Goal: Feedback & Contribution: Submit feedback/report problem

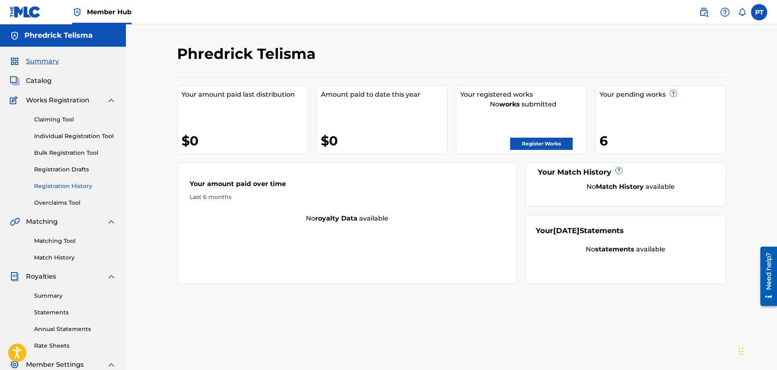
click at [56, 186] on link "Registration History" at bounding box center [75, 186] width 82 height 9
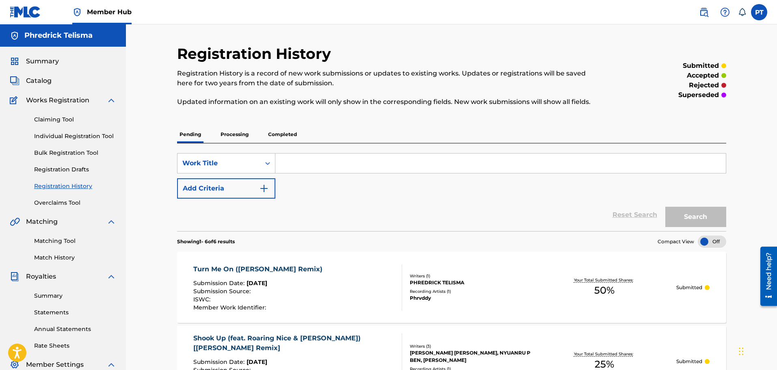
click at [239, 136] on p "Processing" at bounding box center [234, 134] width 33 height 17
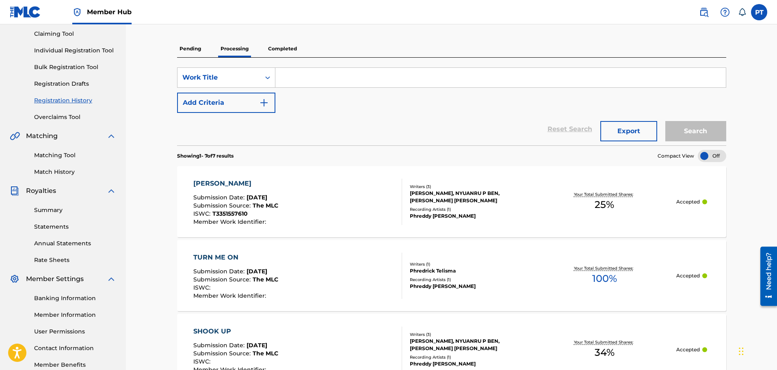
scroll to position [40, 0]
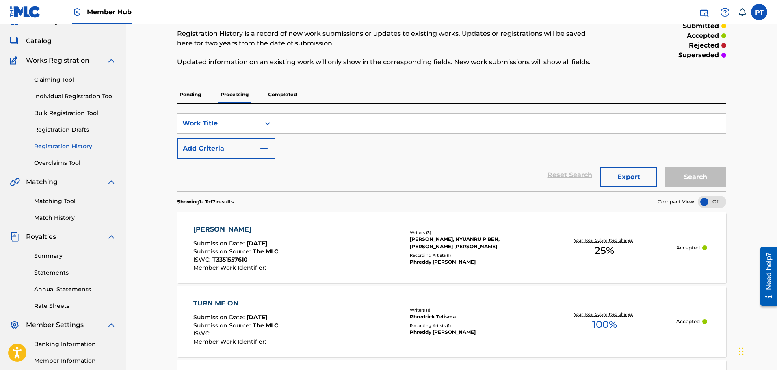
click at [254, 246] on span "Sep 27, 2025" at bounding box center [257, 243] width 21 height 7
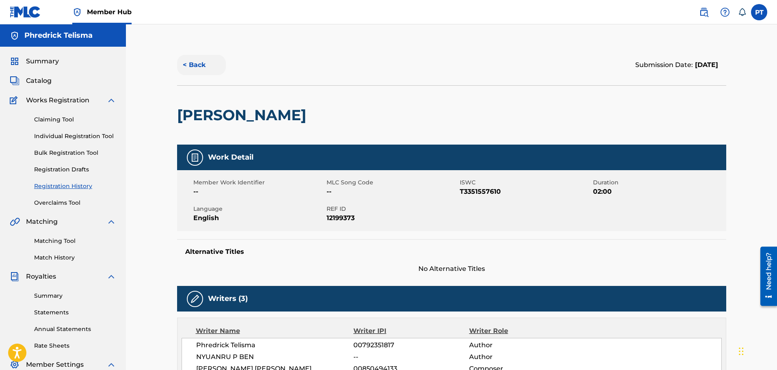
click at [204, 67] on button "< Back" at bounding box center [201, 65] width 49 height 20
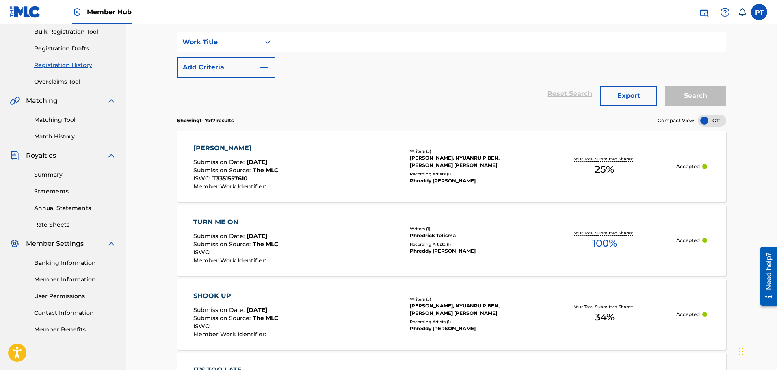
scroll to position [80, 0]
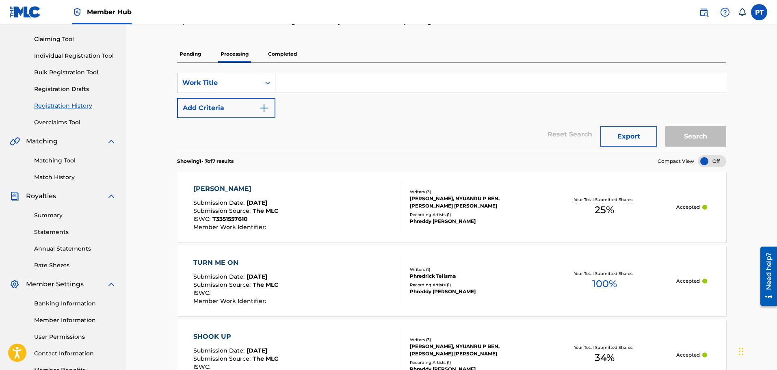
click at [294, 52] on p "Completed" at bounding box center [283, 53] width 34 height 17
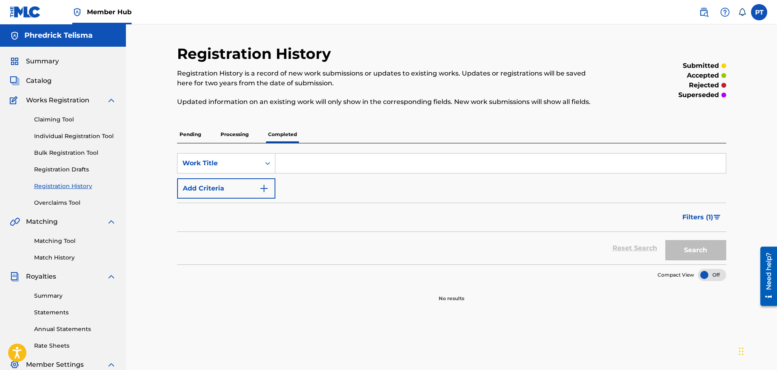
click at [236, 134] on p "Processing" at bounding box center [234, 134] width 33 height 17
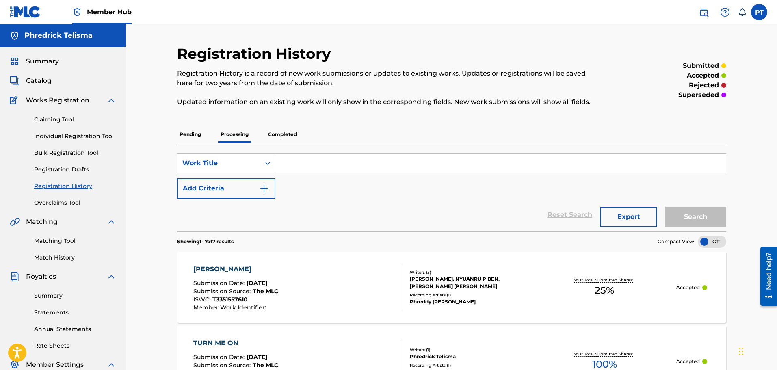
click at [198, 134] on p "Pending" at bounding box center [190, 134] width 26 height 17
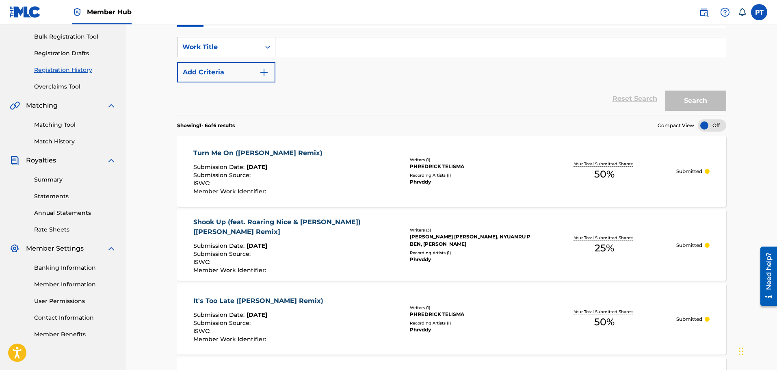
scroll to position [122, 0]
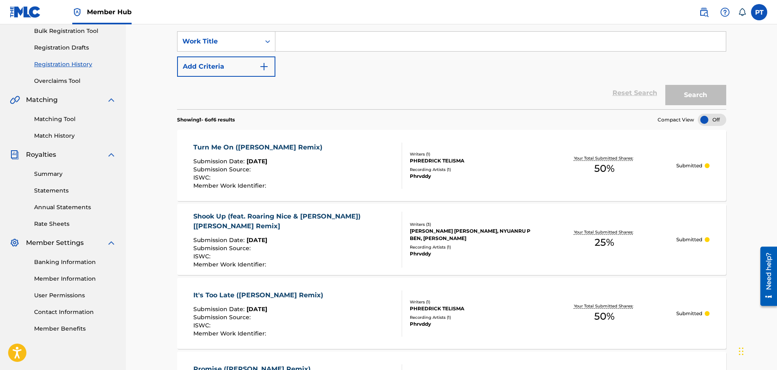
click at [536, 165] on div "Your Total Submitted Shares: 50 %" at bounding box center [604, 165] width 144 height 25
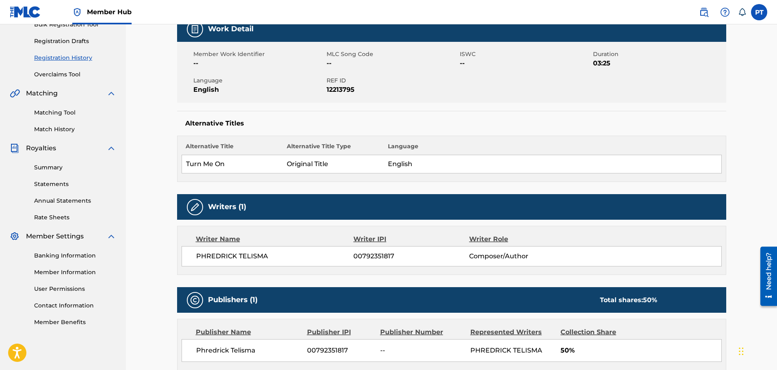
scroll to position [203, 0]
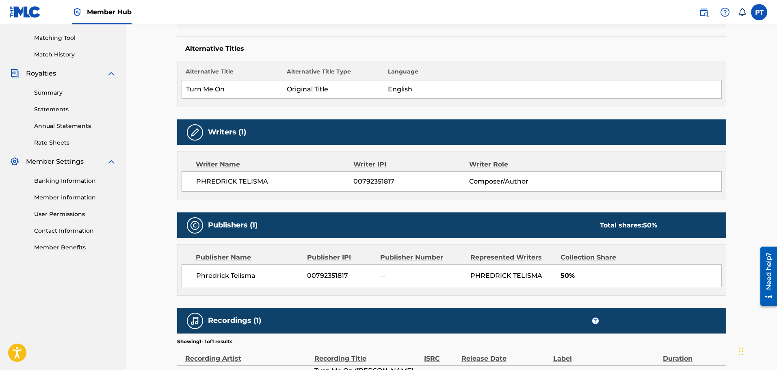
click at [244, 136] on h5 "Writers (1)" at bounding box center [227, 132] width 38 height 9
click at [523, 183] on span "Composer/Author" at bounding box center [521, 182] width 105 height 10
click at [519, 183] on span "Composer/Author" at bounding box center [521, 182] width 105 height 10
click at [519, 182] on span "Composer/Author" at bounding box center [521, 182] width 105 height 10
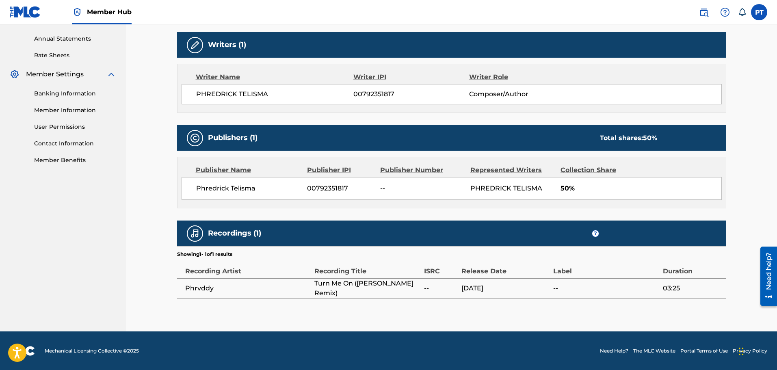
scroll to position [291, 0]
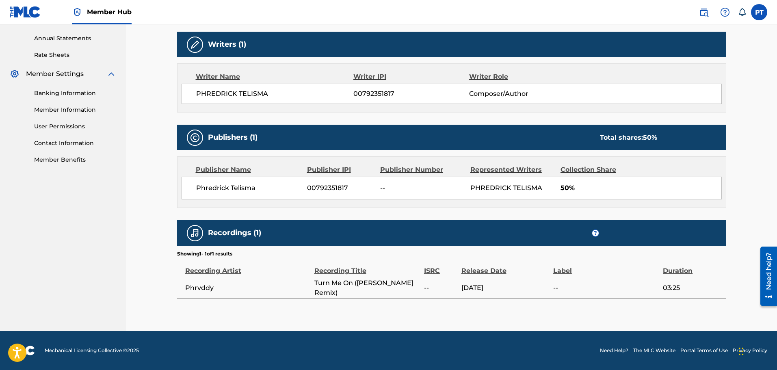
click at [707, 292] on span "03:25" at bounding box center [692, 288] width 59 height 10
click at [612, 351] on link "Need Help?" at bounding box center [614, 350] width 28 height 7
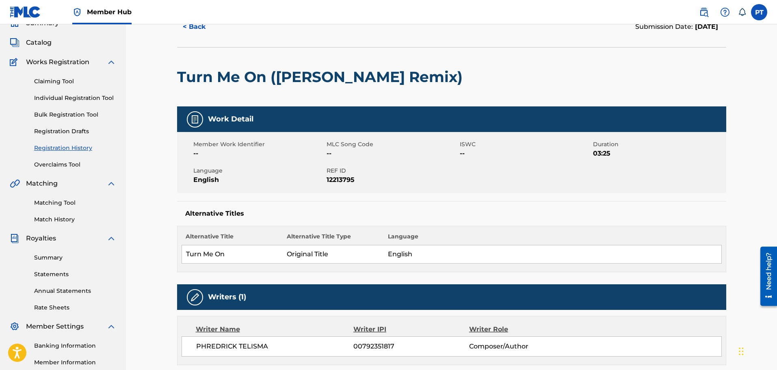
scroll to position [0, 0]
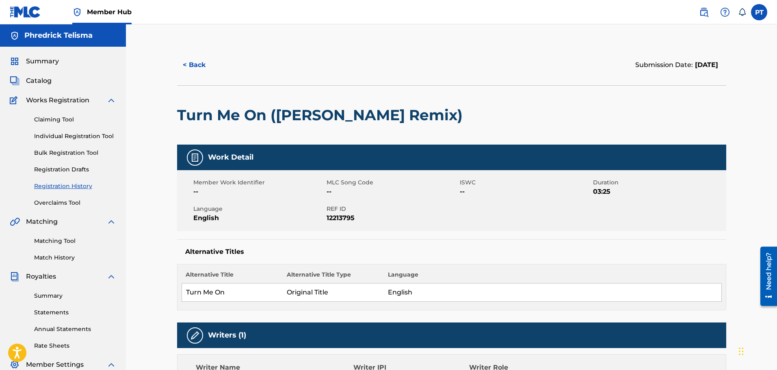
click at [109, 9] on span "Member Hub" at bounding box center [109, 11] width 45 height 9
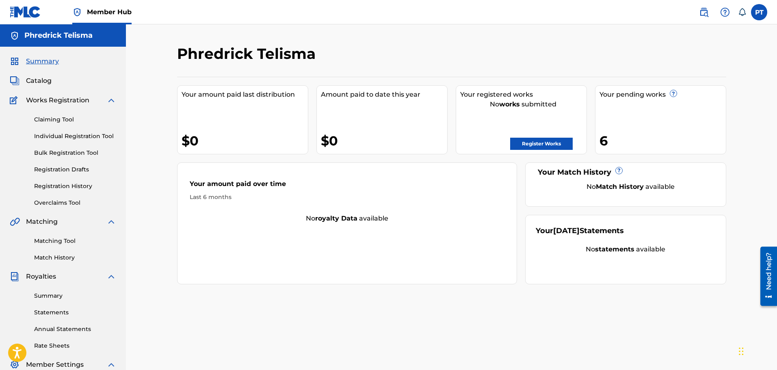
click at [47, 63] on span "Summary" at bounding box center [42, 61] width 33 height 10
click at [666, 117] on div "Your pending works ? 6" at bounding box center [660, 119] width 131 height 69
click at [42, 81] on span "Catalog" at bounding box center [39, 81] width 26 height 10
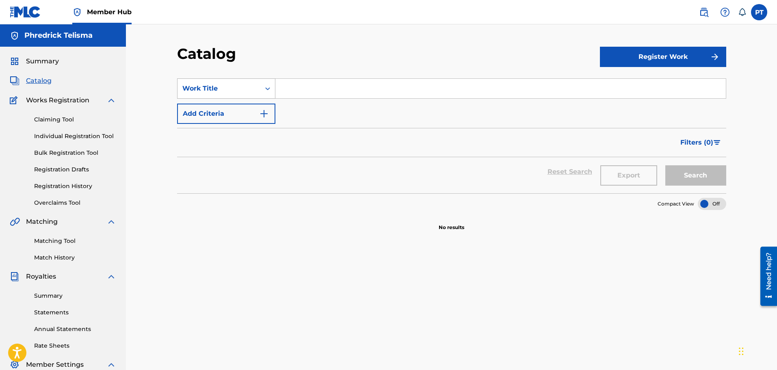
click at [257, 87] on div "Work Title" at bounding box center [218, 88] width 83 height 15
click at [268, 89] on icon "Search Form" at bounding box center [267, 88] width 5 height 3
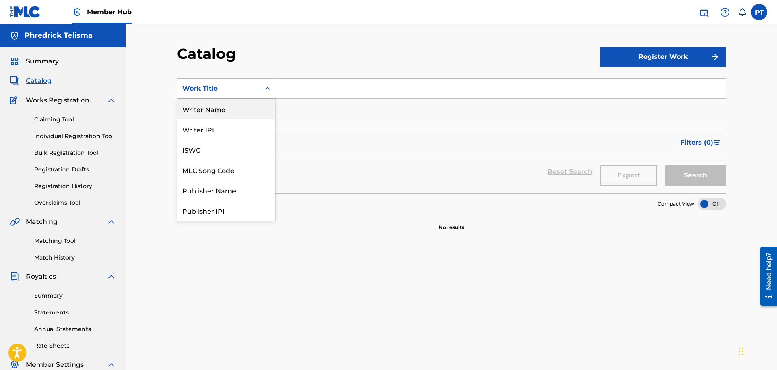
click at [210, 106] on div "Writer Name" at bounding box center [225, 109] width 97 height 20
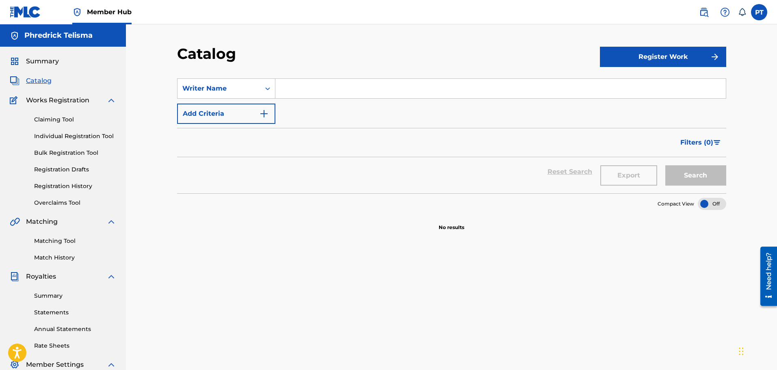
click at [308, 85] on input "Search Form" at bounding box center [500, 88] width 450 height 19
type input "phredrick"
click at [706, 173] on button "Search" at bounding box center [695, 175] width 61 height 20
click at [568, 175] on link "Reset Search" at bounding box center [569, 172] width 53 height 18
click at [39, 64] on span "Summary" at bounding box center [42, 61] width 33 height 10
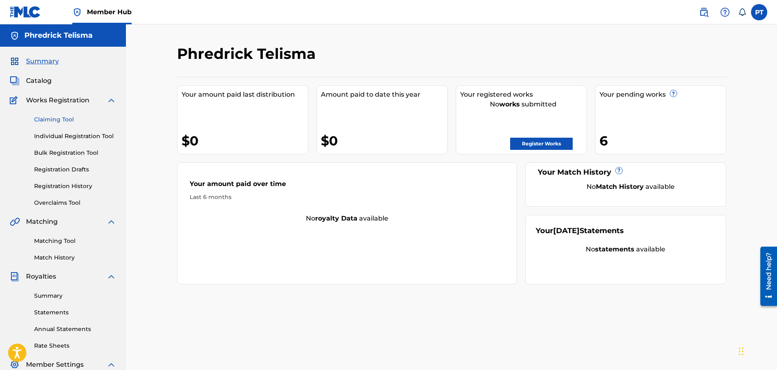
click at [67, 121] on link "Claiming Tool" at bounding box center [75, 119] width 82 height 9
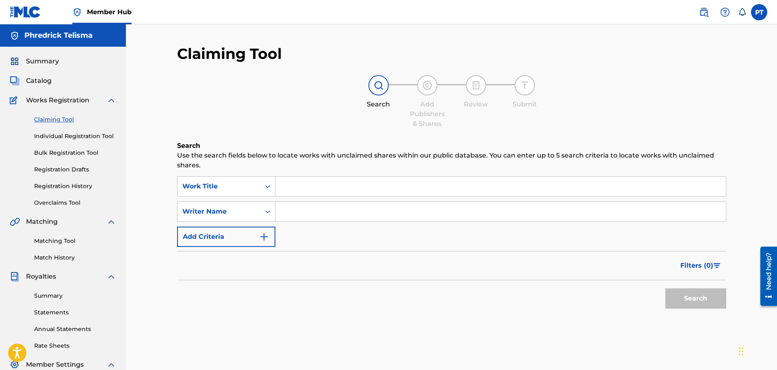
click at [68, 131] on div "Claiming Tool Individual Registration Tool Bulk Registration Tool Registration …" at bounding box center [63, 156] width 106 height 102
click at [68, 136] on link "Individual Registration Tool" at bounding box center [75, 136] width 82 height 9
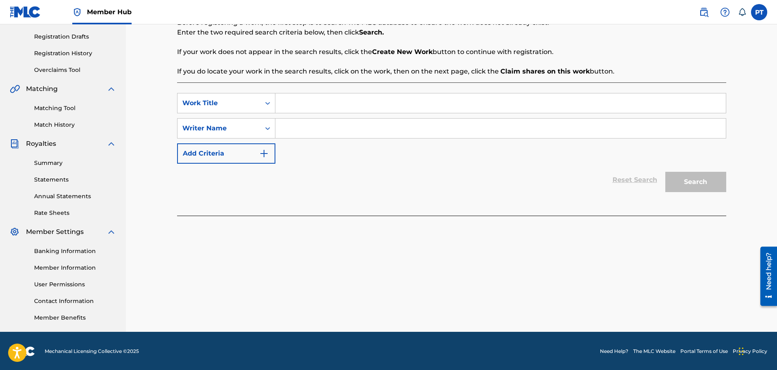
scroll to position [134, 0]
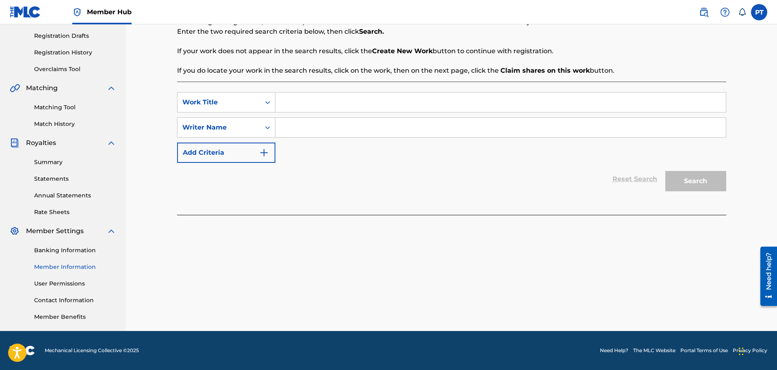
click at [61, 270] on link "Member Information" at bounding box center [75, 267] width 82 height 9
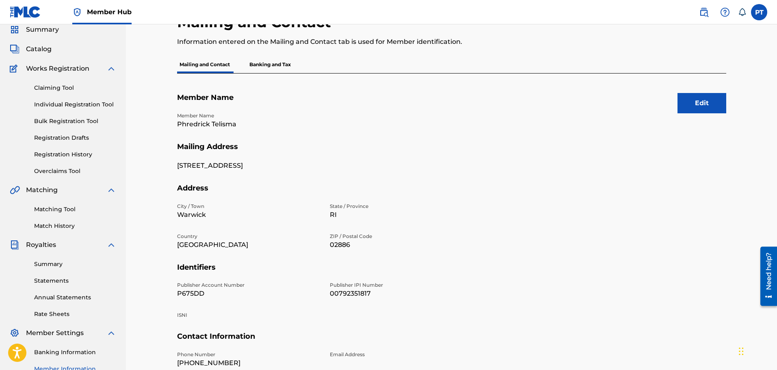
scroll to position [134, 0]
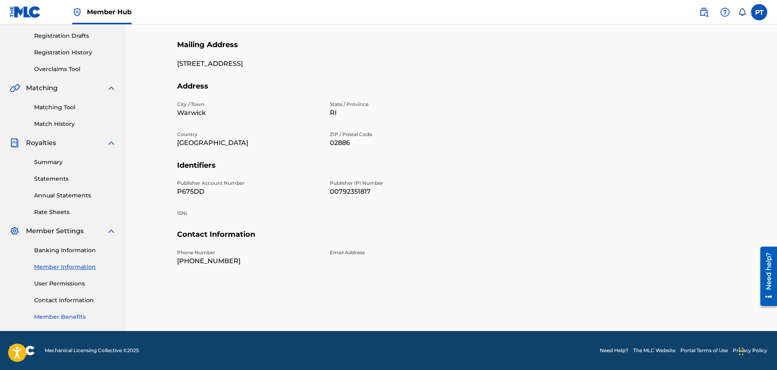
click at [65, 316] on link "Member Benefits" at bounding box center [75, 317] width 82 height 9
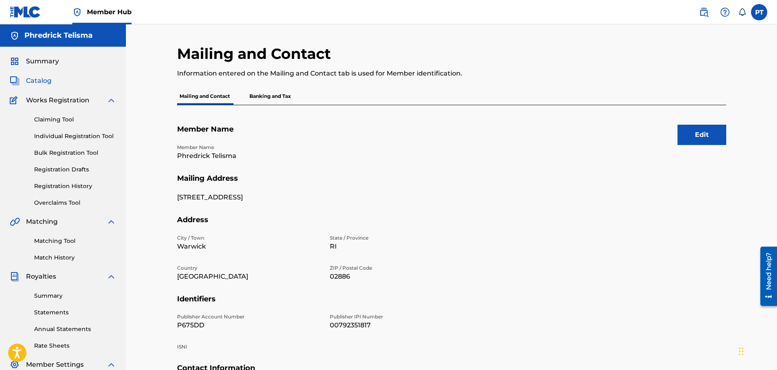
click at [40, 85] on span "Catalog" at bounding box center [39, 81] width 26 height 10
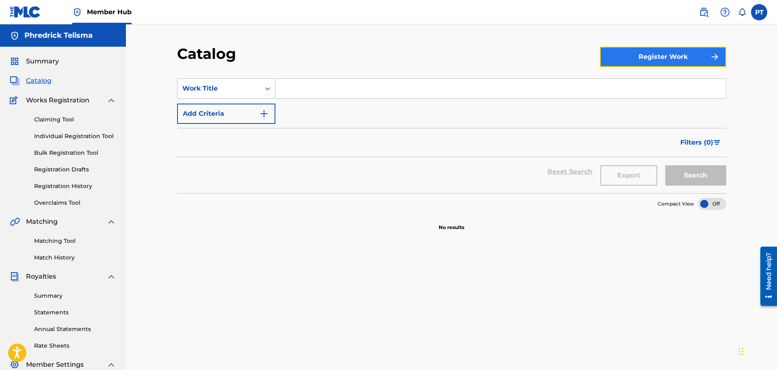
click at [698, 57] on button "Register Work" at bounding box center [663, 57] width 126 height 20
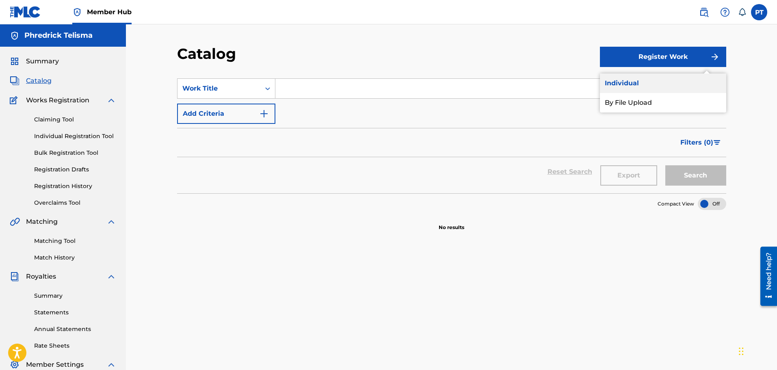
click at [623, 84] on link "Individual" at bounding box center [663, 83] width 126 height 19
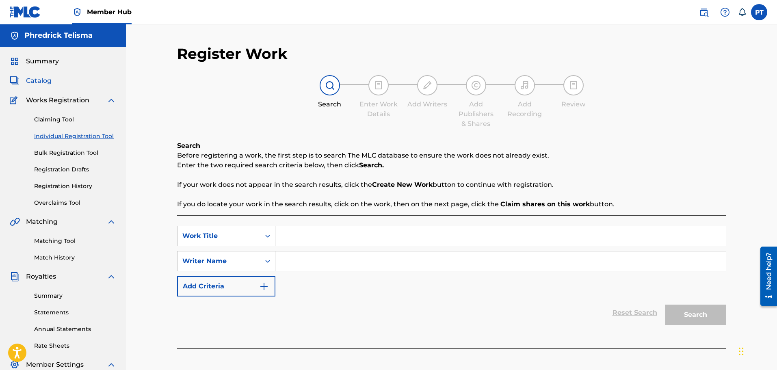
click at [33, 78] on span "Catalog" at bounding box center [39, 81] width 26 height 10
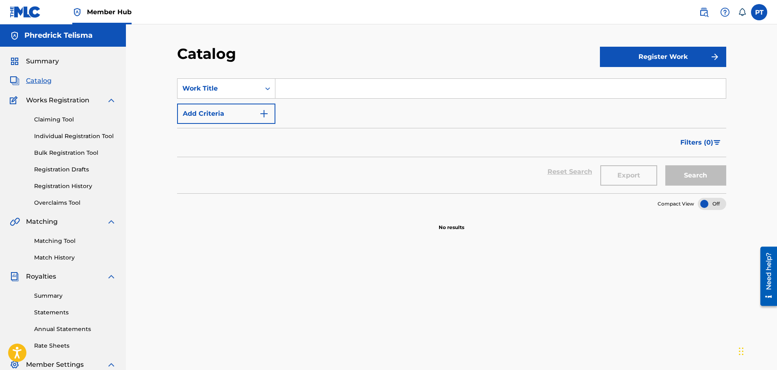
click at [67, 39] on h5 "Phredrick Telisma" at bounding box center [58, 35] width 68 height 9
click at [14, 11] on img at bounding box center [25, 12] width 31 height 12
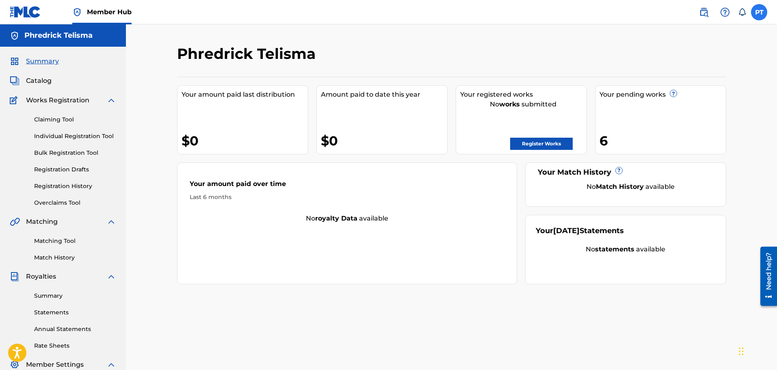
click at [758, 12] on label at bounding box center [759, 12] width 16 height 16
click at [759, 12] on input "PT Phredrick Telisma phreddyjb@gmail.com Notification Preferences Profile Log o…" at bounding box center [759, 12] width 0 height 0
click at [364, 296] on div "Phredrick Telisma Your amount paid last distribution $0 Amount paid to date thi…" at bounding box center [451, 255] width 569 height 420
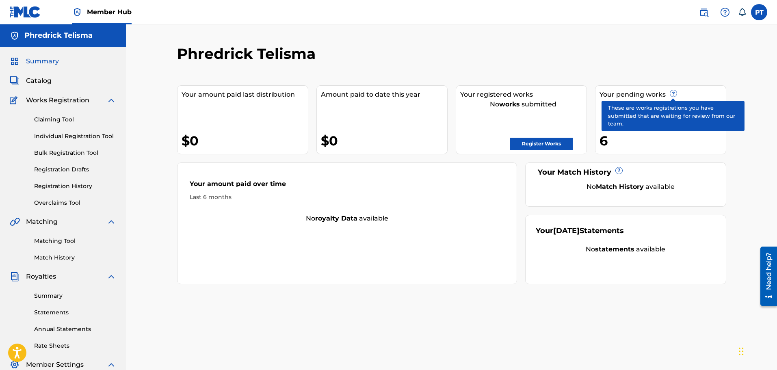
click at [674, 92] on span "?" at bounding box center [673, 93] width 6 height 6
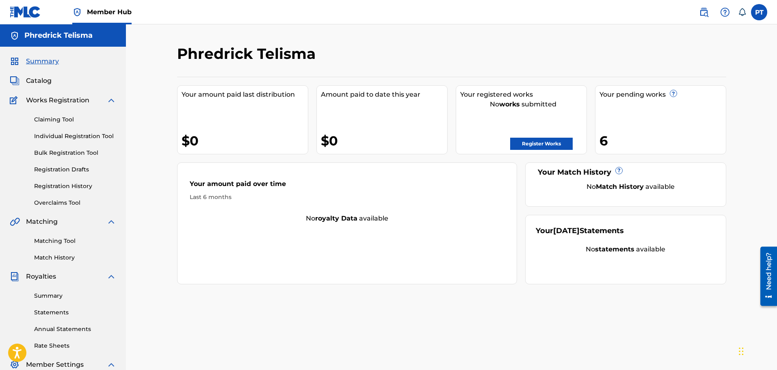
click at [600, 140] on div "6" at bounding box center [662, 141] width 126 height 18
click at [45, 81] on span "Catalog" at bounding box center [39, 81] width 26 height 10
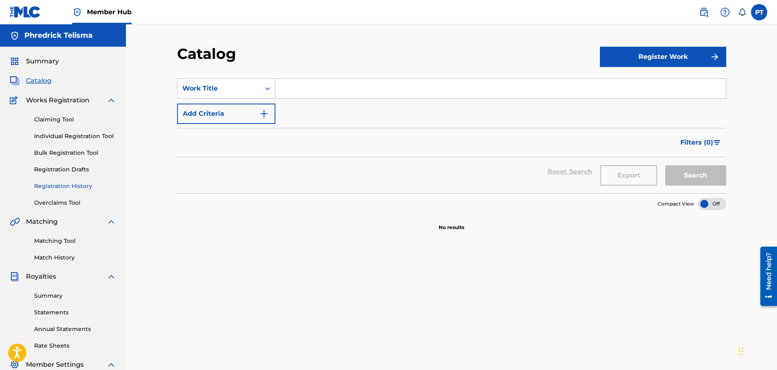
click at [69, 188] on link "Registration History" at bounding box center [75, 186] width 82 height 9
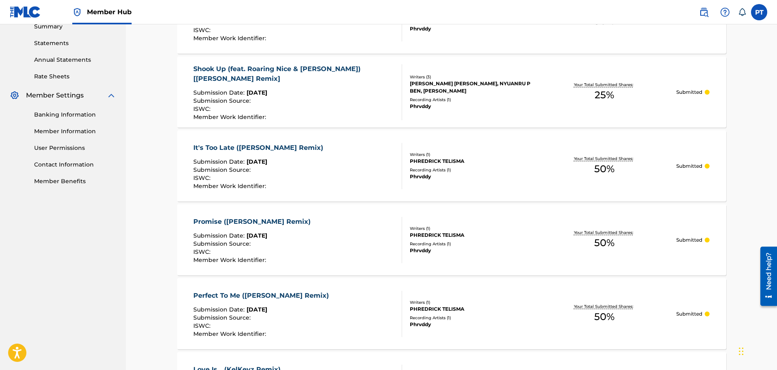
scroll to position [372, 0]
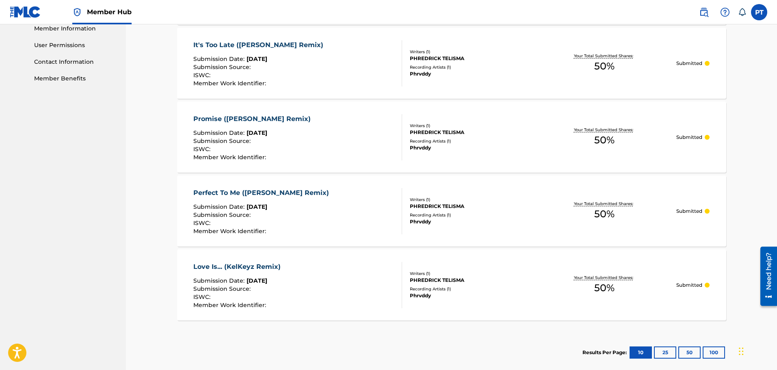
click at [281, 302] on div "Member Work Identifier :" at bounding box center [238, 305] width 91 height 6
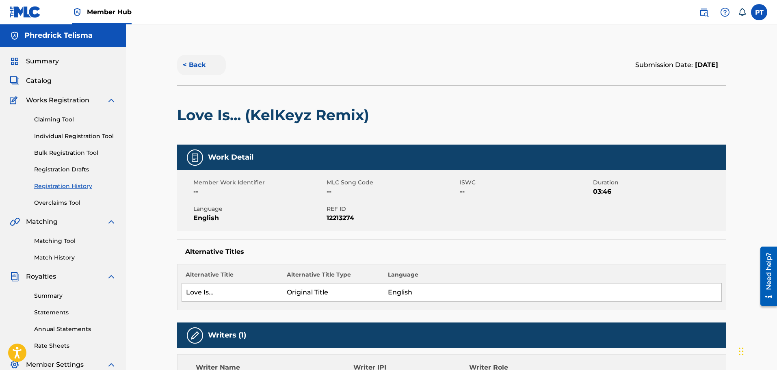
click at [198, 64] on button "< Back" at bounding box center [201, 65] width 49 height 20
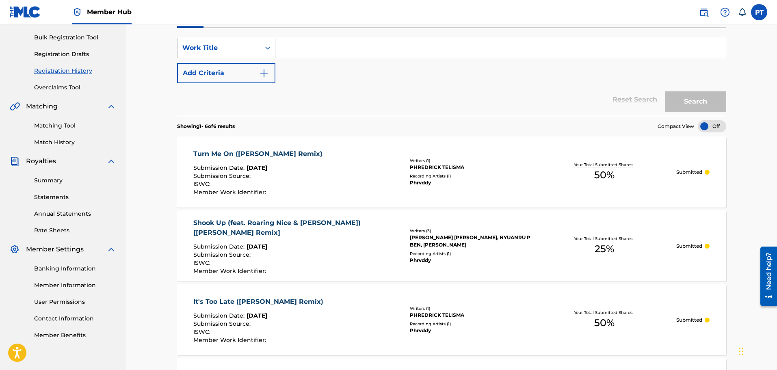
scroll to position [128, 0]
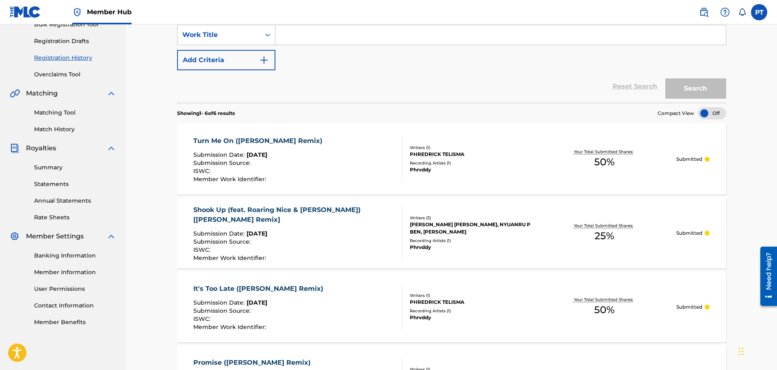
click at [243, 137] on div "Turn Me On (KelKeyz Remix)" at bounding box center [259, 141] width 133 height 10
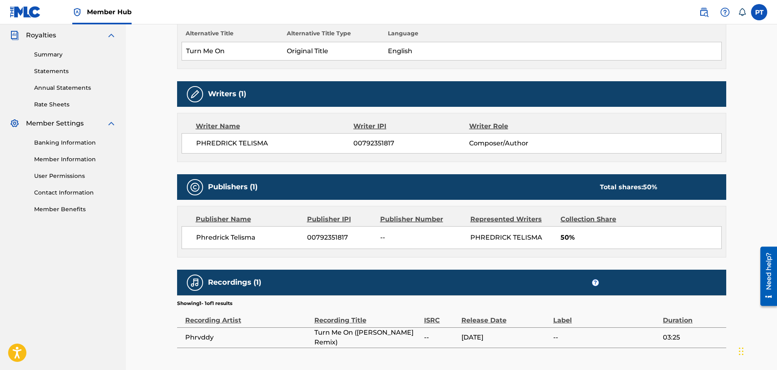
scroll to position [244, 0]
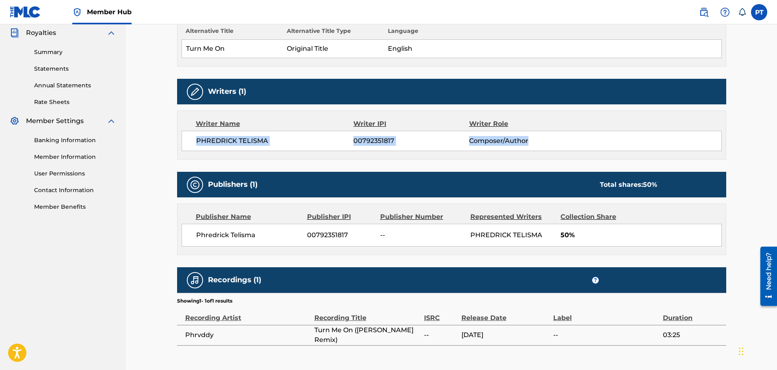
drag, startPoint x: 194, startPoint y: 140, endPoint x: 532, endPoint y: 145, distance: 338.0
click at [532, 145] on div "PHREDRICK TELISMA 00792351817 Composer/Author" at bounding box center [452, 141] width 540 height 20
copy div "PHREDRICK TELISMA 00792351817 Composer/Author"
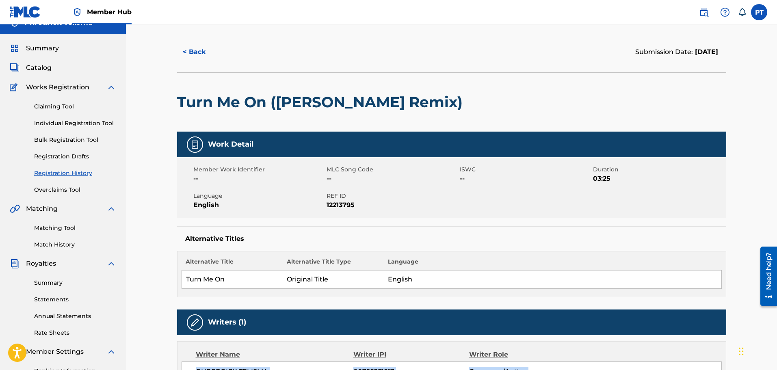
scroll to position [0, 0]
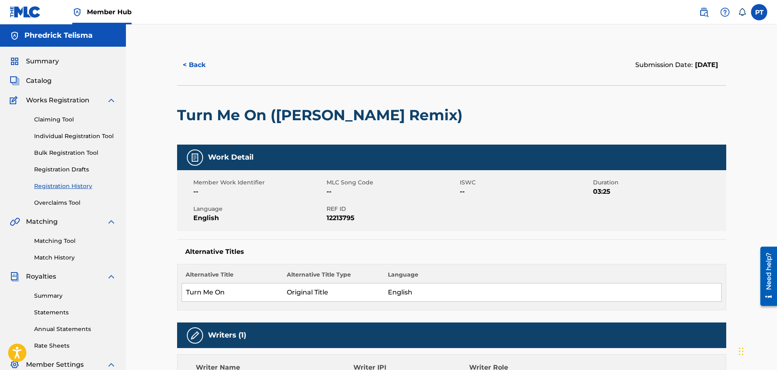
click at [71, 183] on link "Registration History" at bounding box center [75, 186] width 82 height 9
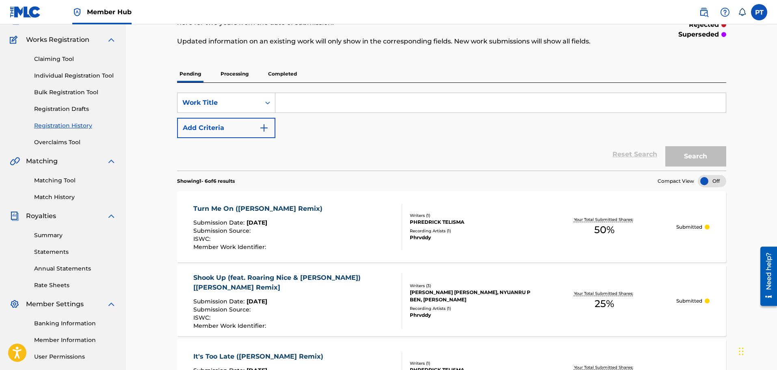
scroll to position [81, 0]
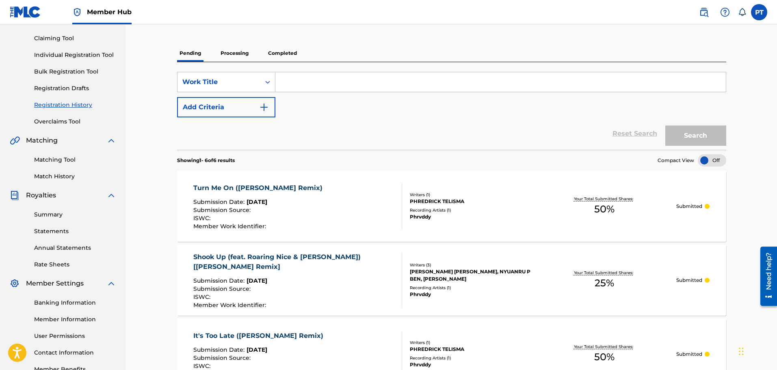
click at [231, 43] on div "Registration History Registration History is a record of new work submissions o…" at bounding box center [451, 312] width 549 height 699
click at [234, 50] on p "Processing" at bounding box center [234, 53] width 33 height 17
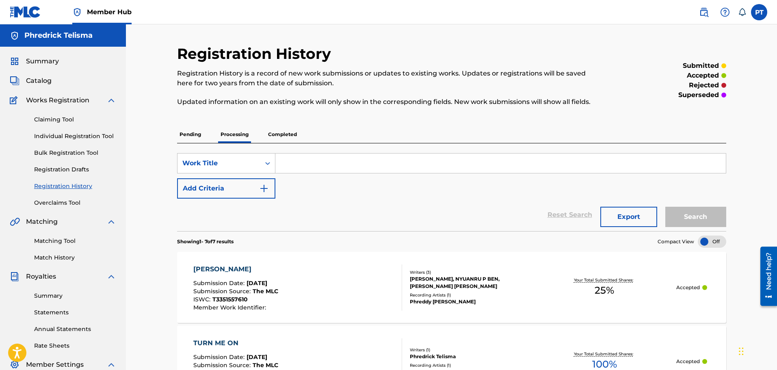
click at [305, 281] on div "OKAY OKAY Submission Date : Sep 27, 2025 Submission Source : The MLC ISWC : T33…" at bounding box center [297, 287] width 209 height 46
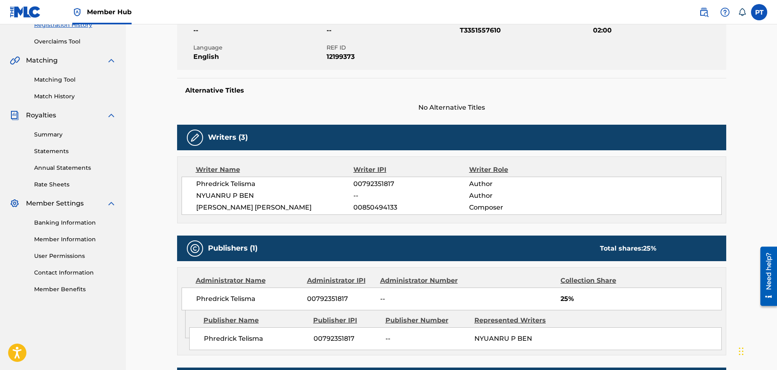
scroll to position [162, 0]
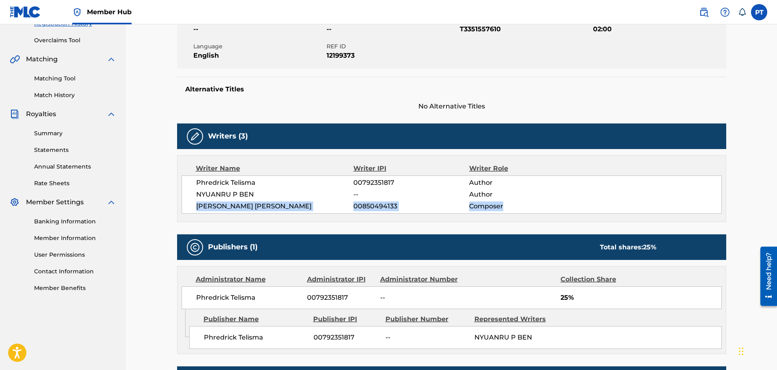
drag, startPoint x: 511, startPoint y: 204, endPoint x: 196, endPoint y: 208, distance: 314.4
click at [196, 208] on div "KELWIN ALEXIS PACHECO REYES 00850494133 Composer" at bounding box center [458, 206] width 525 height 10
copy div "KELWIN ALEXIS PACHECO REYES 00850494133 Composer"
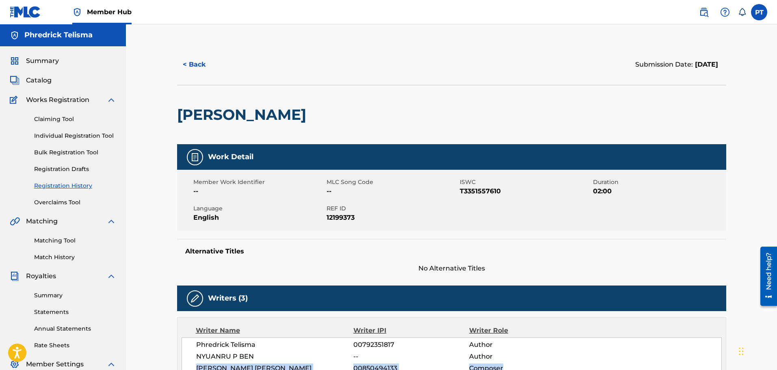
scroll to position [0, 0]
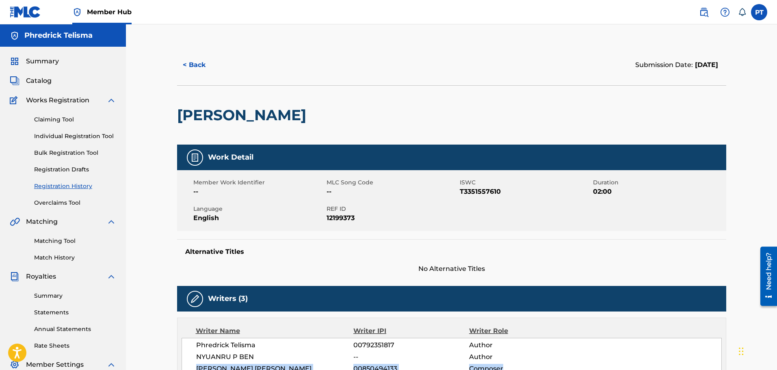
click at [109, 11] on span "Member Hub" at bounding box center [109, 11] width 45 height 9
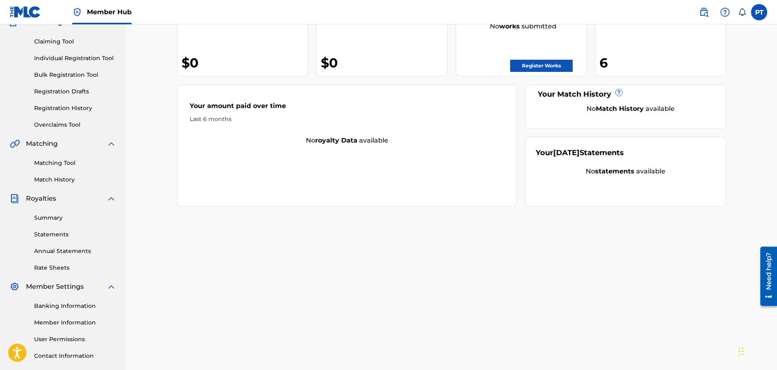
scroll to position [134, 0]
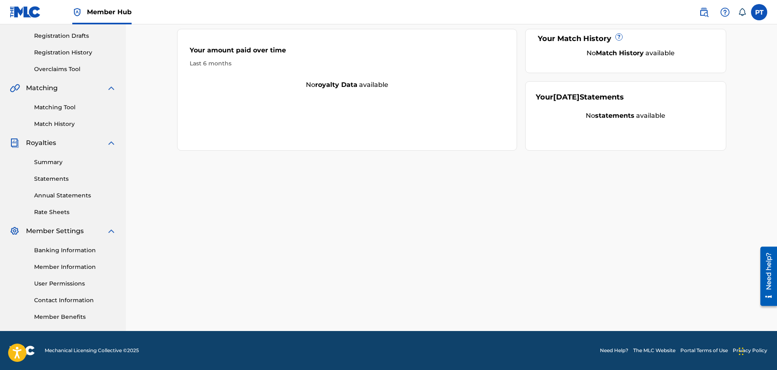
click at [354, 221] on div "Phredrick Telisma Your amount paid last distribution $0 Amount paid to date thi…" at bounding box center [451, 121] width 569 height 420
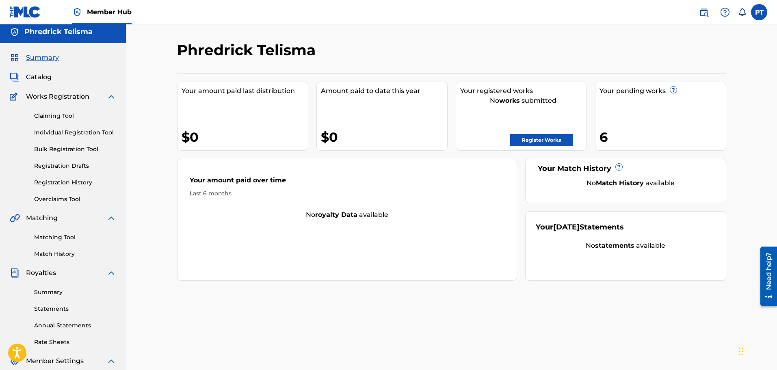
scroll to position [0, 0]
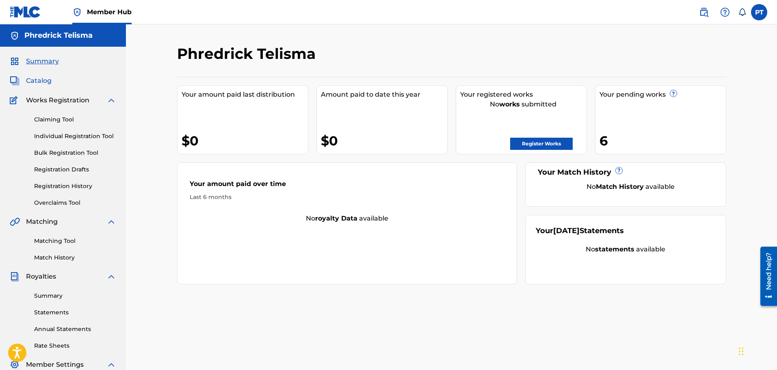
click at [40, 78] on span "Catalog" at bounding box center [39, 81] width 26 height 10
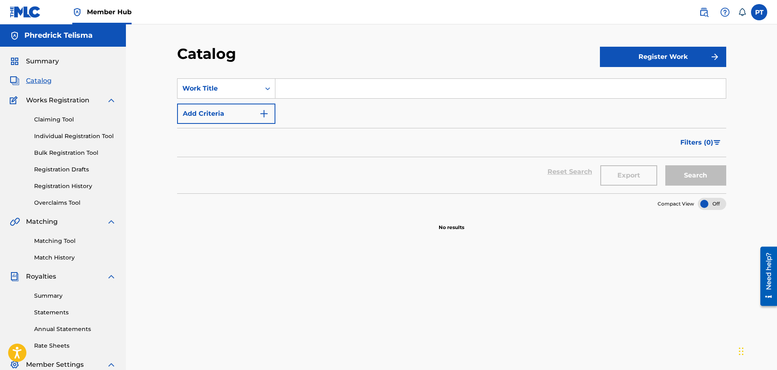
click at [100, 12] on span "Member Hub" at bounding box center [109, 11] width 45 height 9
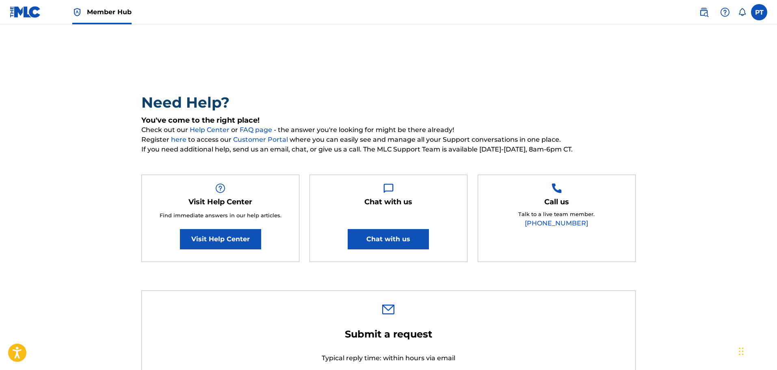
type input "Phredrick"
type input "Telisma"
type input "[EMAIL_ADDRESS][DOMAIN_NAME]"
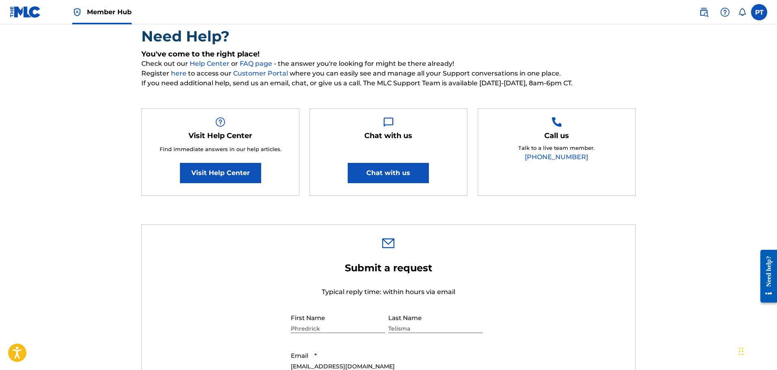
scroll to position [41, 0]
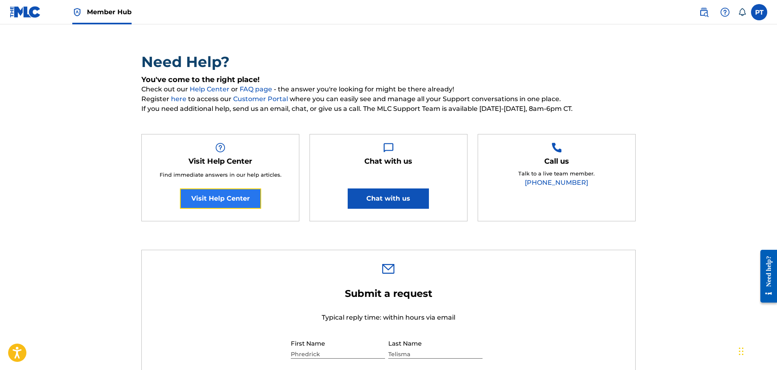
click at [249, 204] on link "Visit Help Center" at bounding box center [220, 198] width 81 height 20
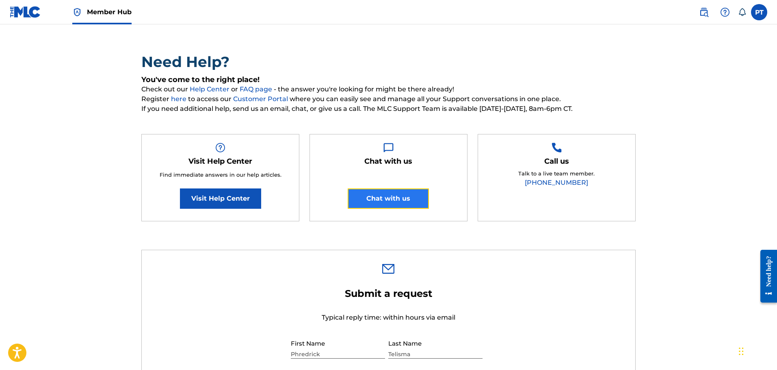
click at [383, 204] on button "Chat with us" at bounding box center [388, 198] width 81 height 20
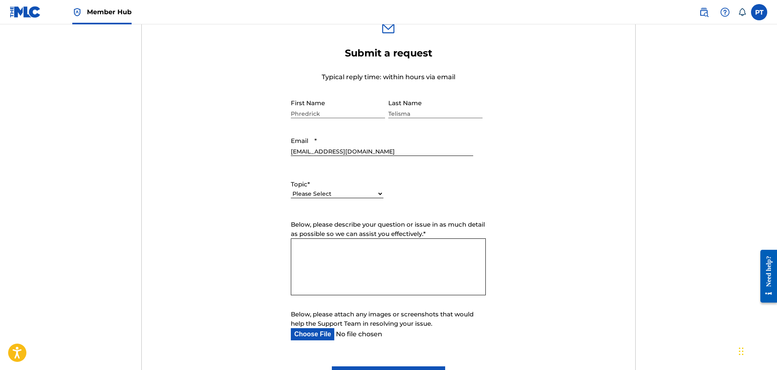
scroll to position [284, 0]
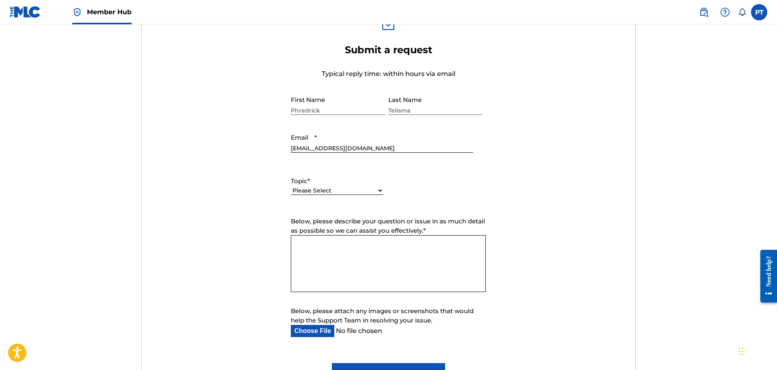
click at [379, 193] on select "Please Select I need help with my account I need help with managing my catalog …" at bounding box center [337, 190] width 93 height 9
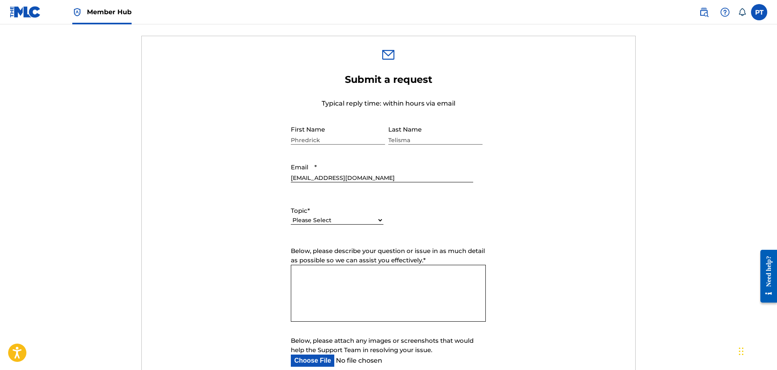
scroll to position [244, 0]
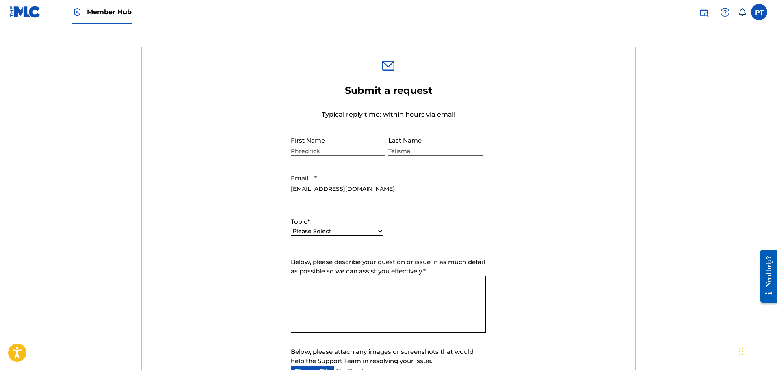
click at [514, 269] on form "Submit a request Typical reply time: within hours via email First Name Phredric…" at bounding box center [388, 254] width 493 height 340
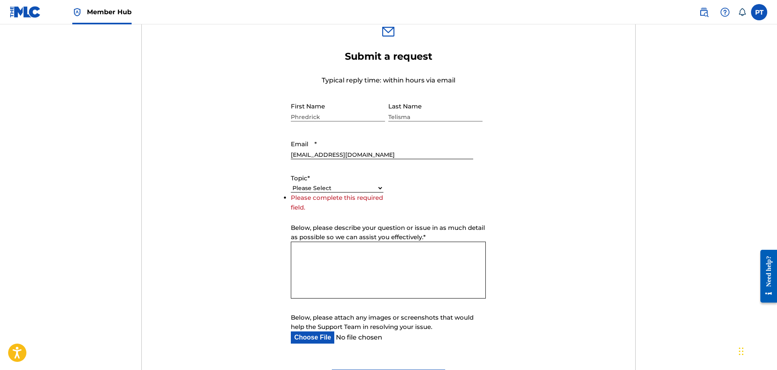
scroll to position [325, 0]
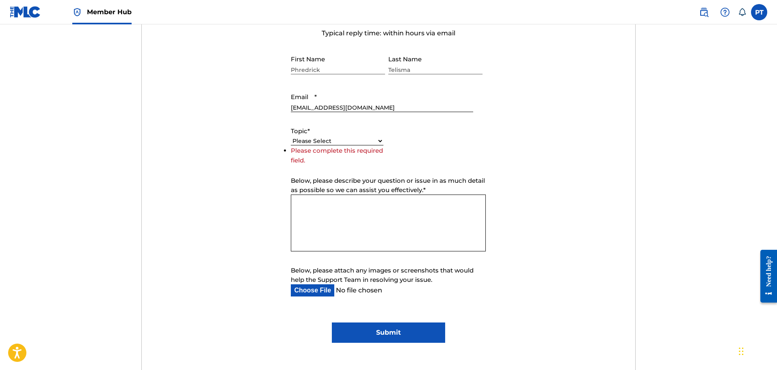
click at [580, 297] on form "Submit a request Typical reply time: within hours via email First Name Phredric…" at bounding box center [388, 173] width 493 height 340
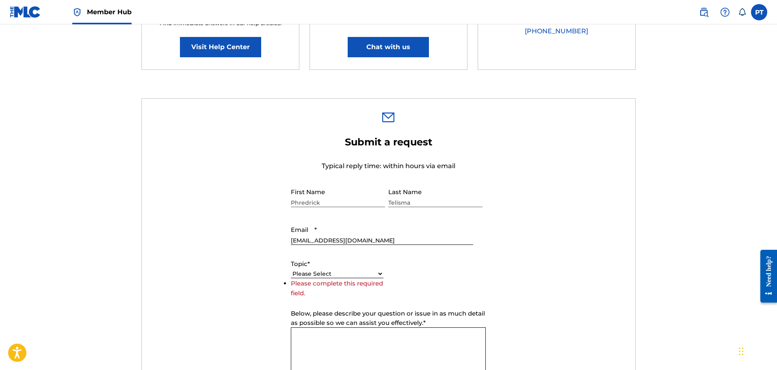
scroll to position [244, 0]
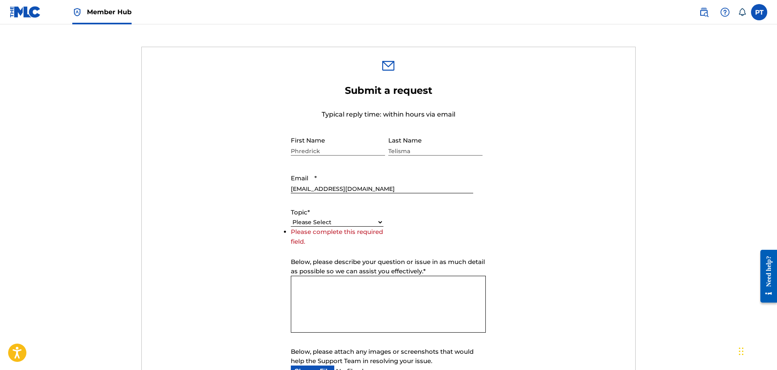
click at [350, 222] on select "Please Select I need help with my account I need help with managing my catalog …" at bounding box center [337, 222] width 93 height 9
select select "I need help with managing my catalog"
click at [291, 227] on select "Please Select I need help with my account I need help with managing my catalog …" at bounding box center [337, 222] width 93 height 9
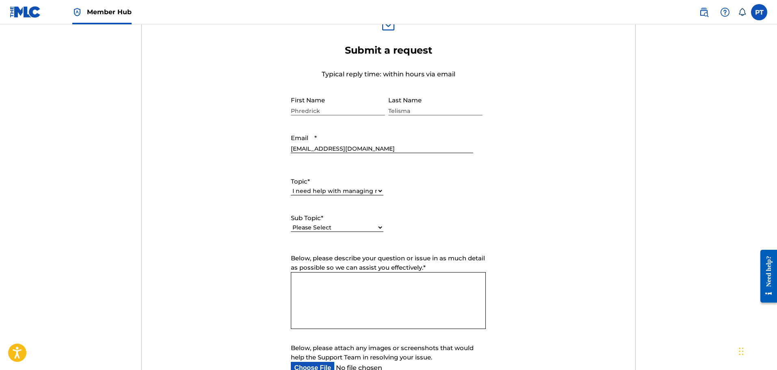
scroll to position [284, 0]
click at [352, 220] on label "Sub Topic *" at bounding box center [337, 217] width 93 height 9
click at [352, 223] on select "Please Select I need help with CWR I need help registering my work(s) in The ML…" at bounding box center [337, 227] width 93 height 9
click at [352, 227] on select "Please Select I need help with CWR I need help registering my work(s) in The ML…" at bounding box center [337, 227] width 93 height 9
select select "I need help editing my works"
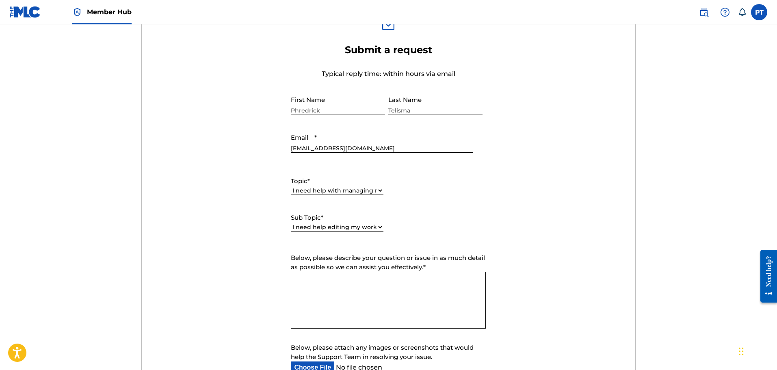
click at [291, 223] on select "Please Select I need help with CWR I need help registering my work(s) in The ML…" at bounding box center [337, 227] width 93 height 9
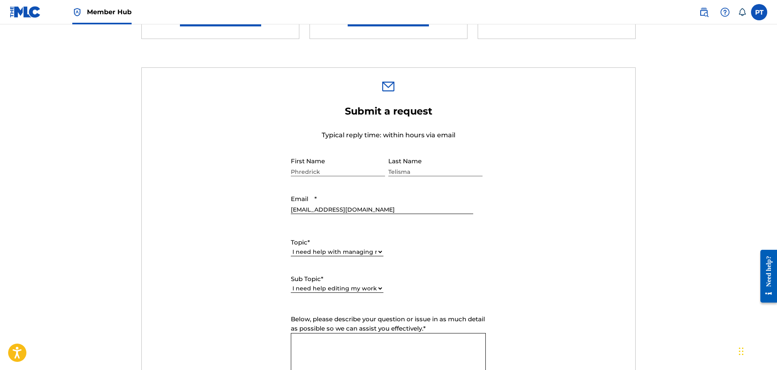
scroll to position [325, 0]
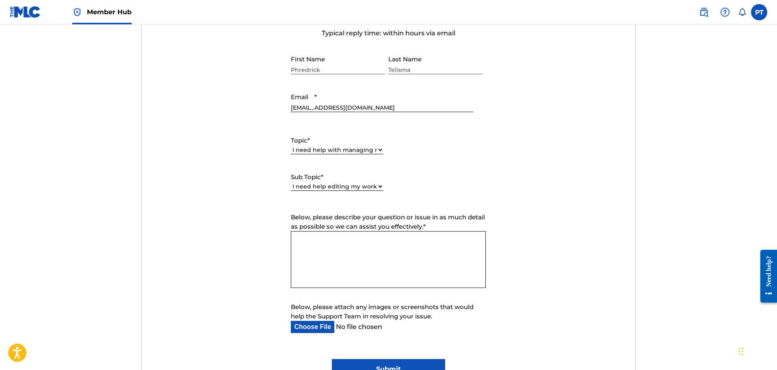
click at [374, 265] on textarea "Below, please describe your question or issue in as much detail as possible so …" at bounding box center [388, 259] width 195 height 57
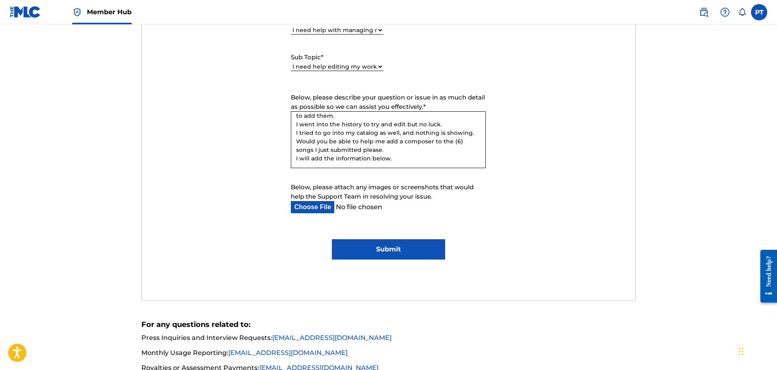
scroll to position [447, 0]
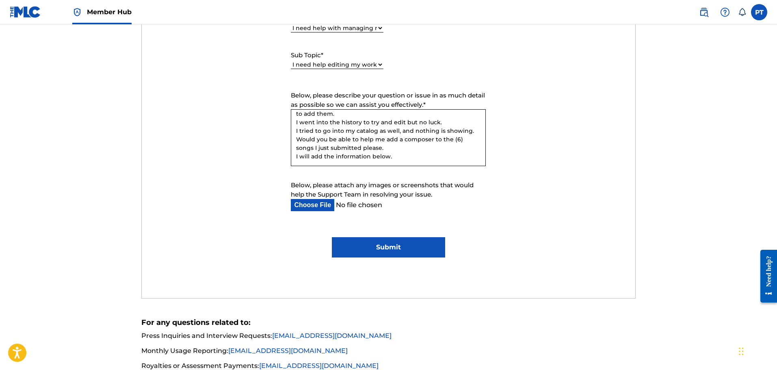
paste textarea "PHREDRICK TELISMA 00792351817 Composer/Author"
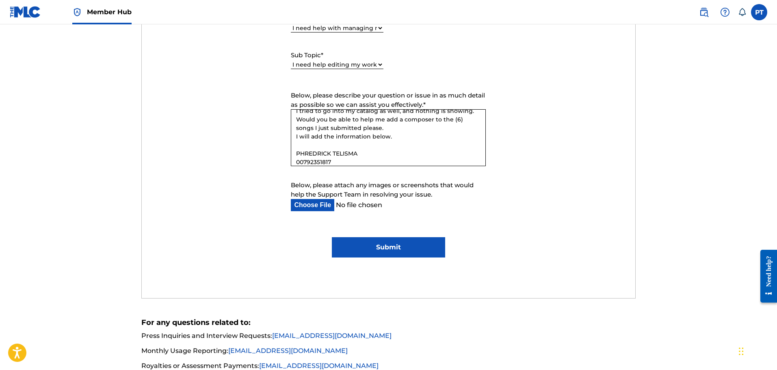
scroll to position [73, 0]
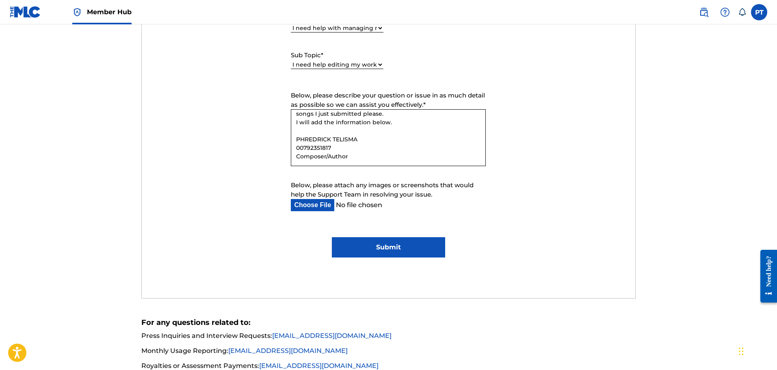
click at [324, 133] on textarea "Hi, I need help editing (6) works that I just registered. They are currently su…" at bounding box center [388, 137] width 195 height 57
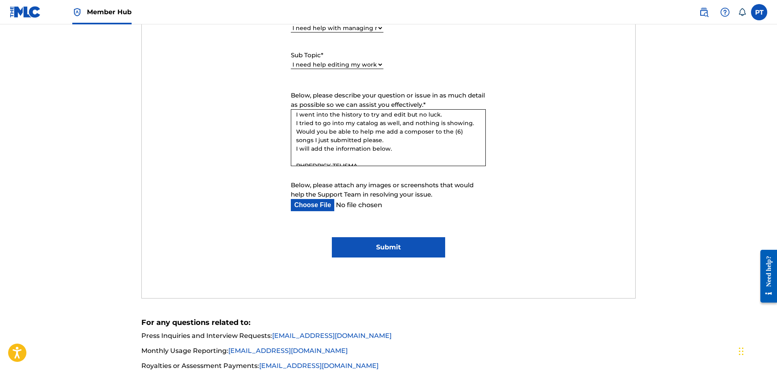
scroll to position [32, 0]
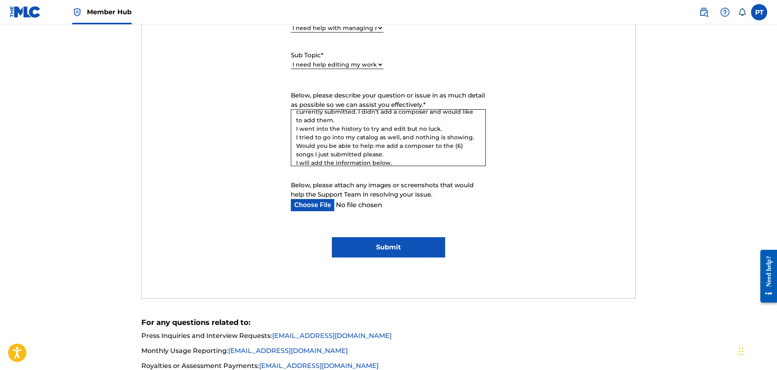
click at [445, 146] on textarea "Hi, I need help editing (6) works that I just registered. They are currently su…" at bounding box center [388, 137] width 195 height 57
click at [431, 142] on textarea "Hi, I need help editing (6) works that I just registered. They are currently su…" at bounding box center [388, 137] width 195 height 57
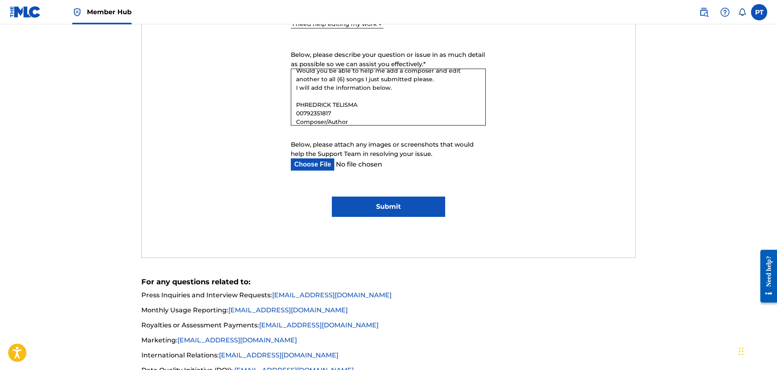
scroll to position [73, 0]
click at [335, 91] on textarea "Hi, I need help editing (6) works that I just registered. They are currently su…" at bounding box center [388, 97] width 195 height 57
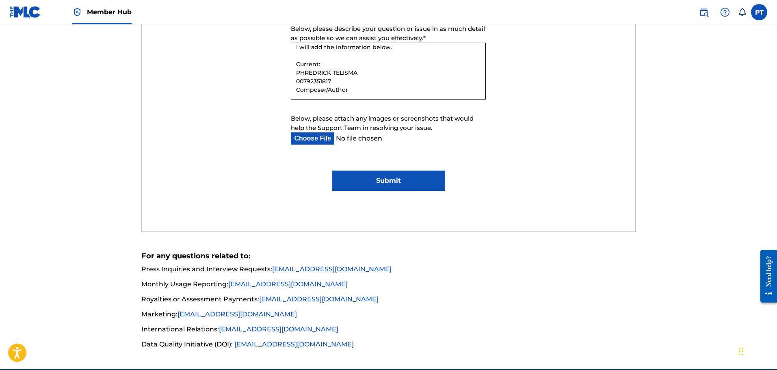
scroll to position [528, 0]
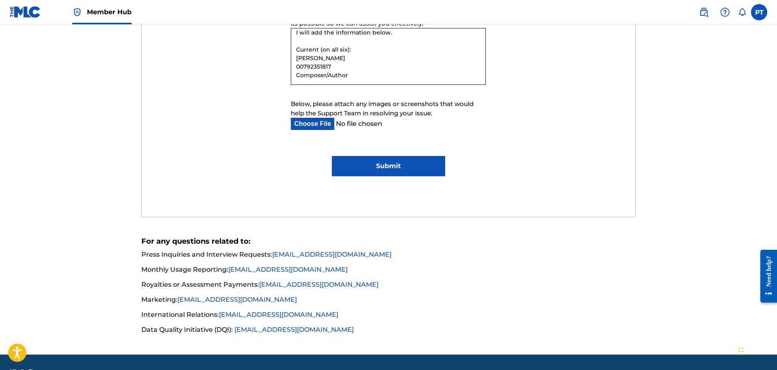
click at [380, 78] on textarea "Hi, I need help editing (6) works that I just registered. They are currently su…" at bounding box center [388, 56] width 195 height 57
paste textarea "PHREDRICK TELISMA 00792351817 Composer/Author"
click at [329, 80] on textarea "Hi, I need help editing (6) works that I just registered. They are currently su…" at bounding box center [388, 56] width 195 height 57
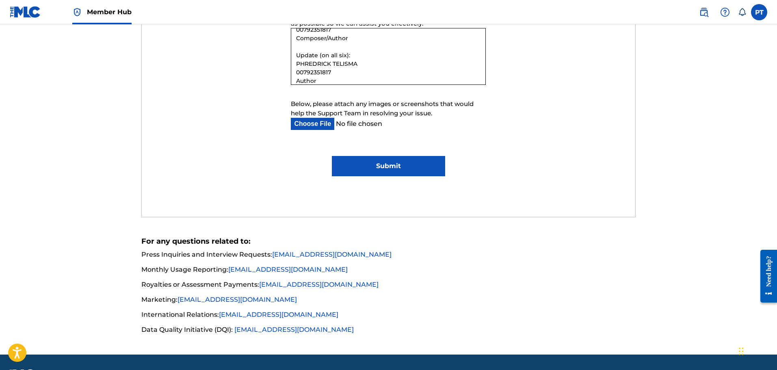
click at [365, 75] on textarea "Hi, I need help editing (6) works that I just registered. They are currently su…" at bounding box center [388, 56] width 195 height 57
click at [378, 81] on textarea "Hi, I need help editing (6) works that I just registered. They are currently su…" at bounding box center [388, 56] width 195 height 57
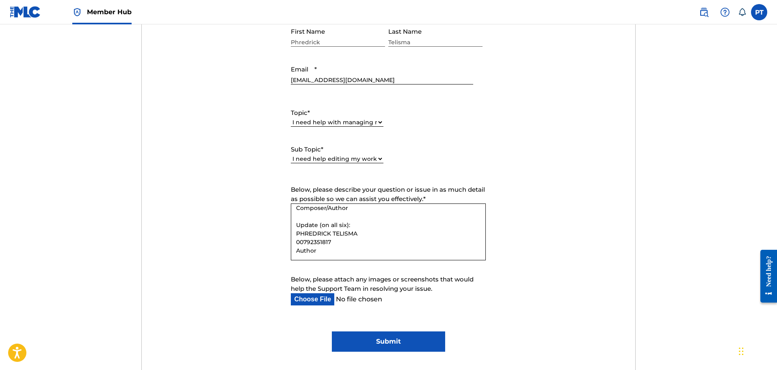
scroll to position [366, 0]
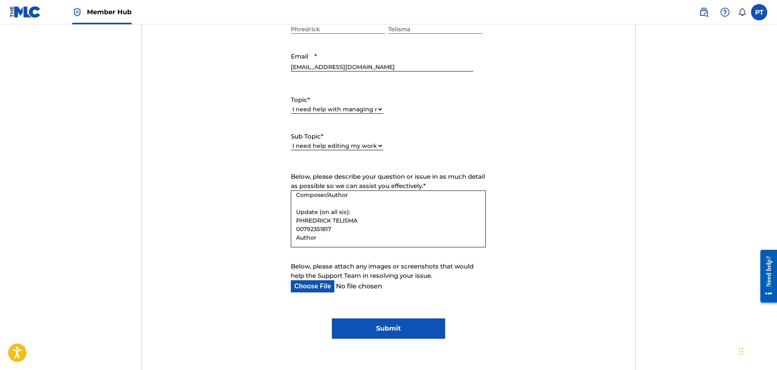
paste textarea "[PERSON_NAME] [PERSON_NAME] 00850494133 Composer"
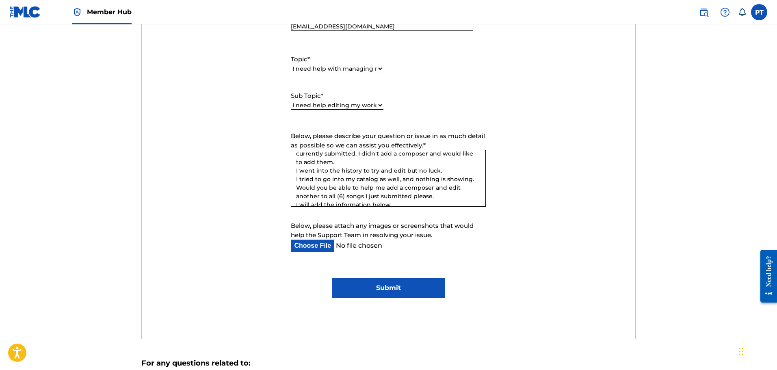
scroll to position [41, 0]
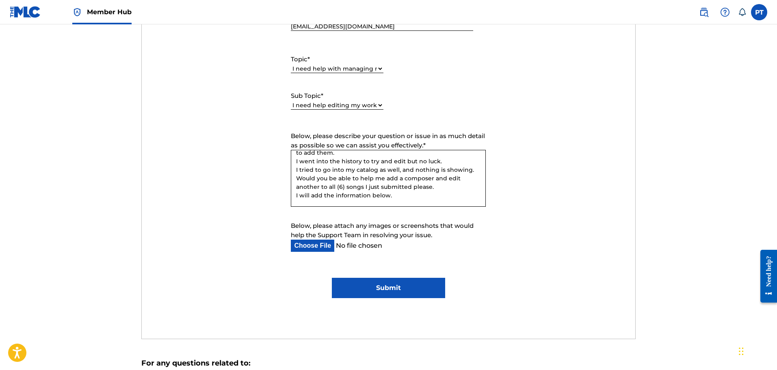
drag, startPoint x: 436, startPoint y: 162, endPoint x: 415, endPoint y: 164, distance: 21.3
click at [415, 164] on textarea "Hi, I need help editing (6) works that I just registered. They are currently su…" at bounding box center [388, 178] width 195 height 57
click at [452, 179] on textarea "Hi, I need help editing (6) works that I just registered. They are currently su…" at bounding box center [388, 178] width 195 height 57
click at [434, 178] on textarea "Hi, I need help editing (6) works that I just registered. They are currently su…" at bounding box center [388, 178] width 195 height 57
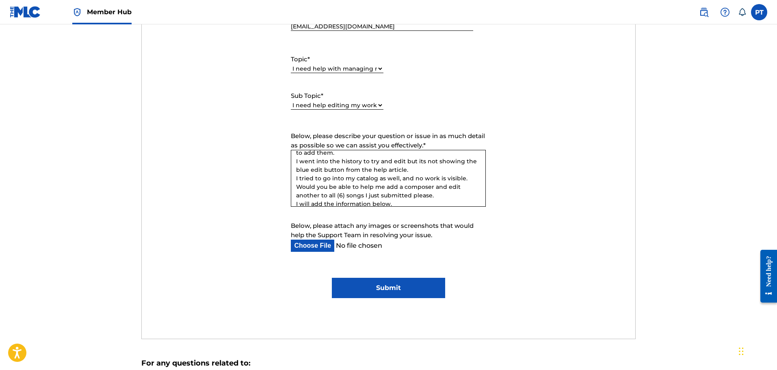
scroll to position [81, 0]
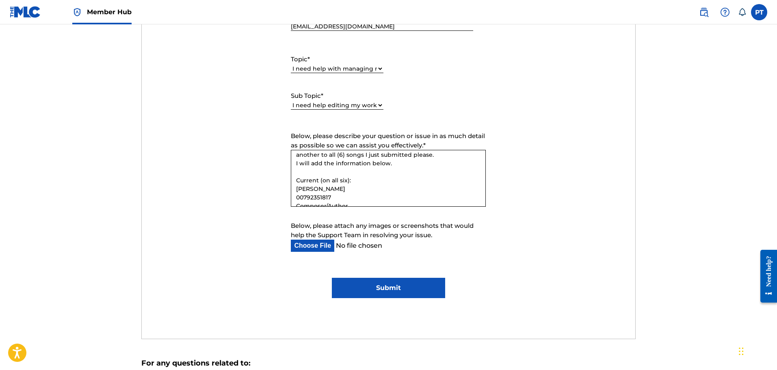
click at [320, 156] on textarea "Hi, I need help editing (6) works that I just registered. They are currently su…" at bounding box center [388, 178] width 195 height 57
type textarea "Hi, I need help editing (6) works that I just registered. They are currently su…"
click at [376, 285] on input "Submit" at bounding box center [388, 288] width 113 height 20
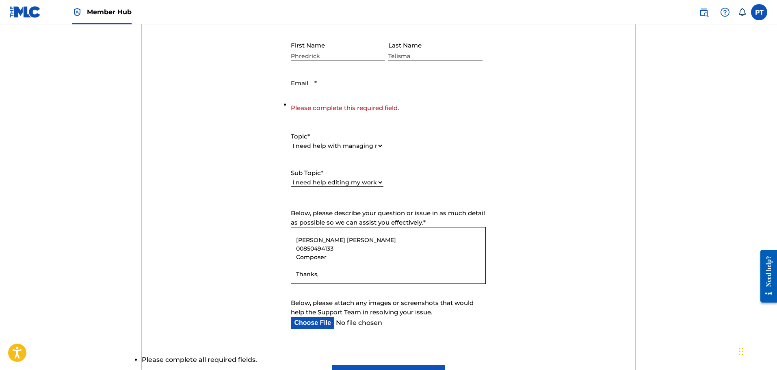
scroll to position [244, 0]
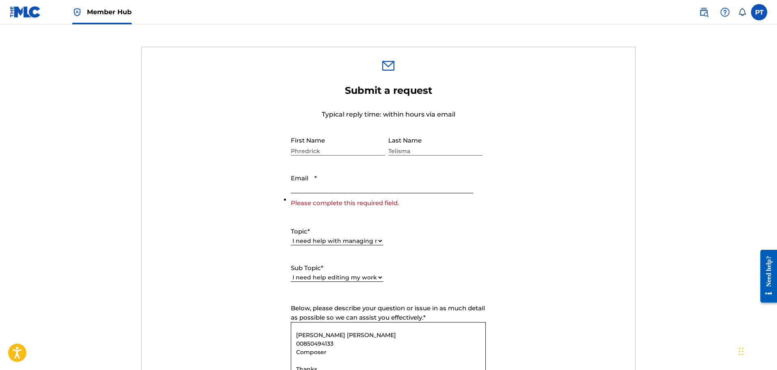
click at [344, 183] on input "Email *" at bounding box center [382, 181] width 182 height 23
type input "[EMAIL_ADDRESS][DOMAIN_NAME]"
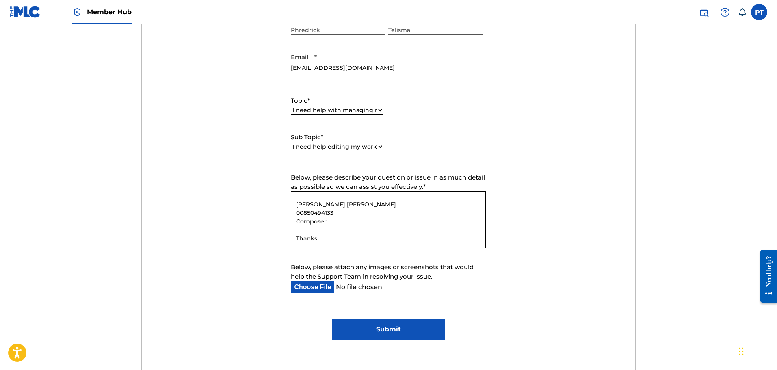
scroll to position [366, 0]
click at [410, 325] on input "Submit" at bounding box center [388, 328] width 113 height 20
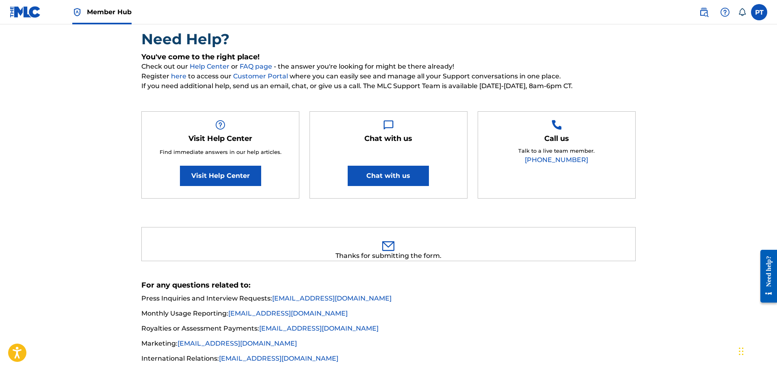
scroll to position [0, 0]
